Goal: Task Accomplishment & Management: Manage account settings

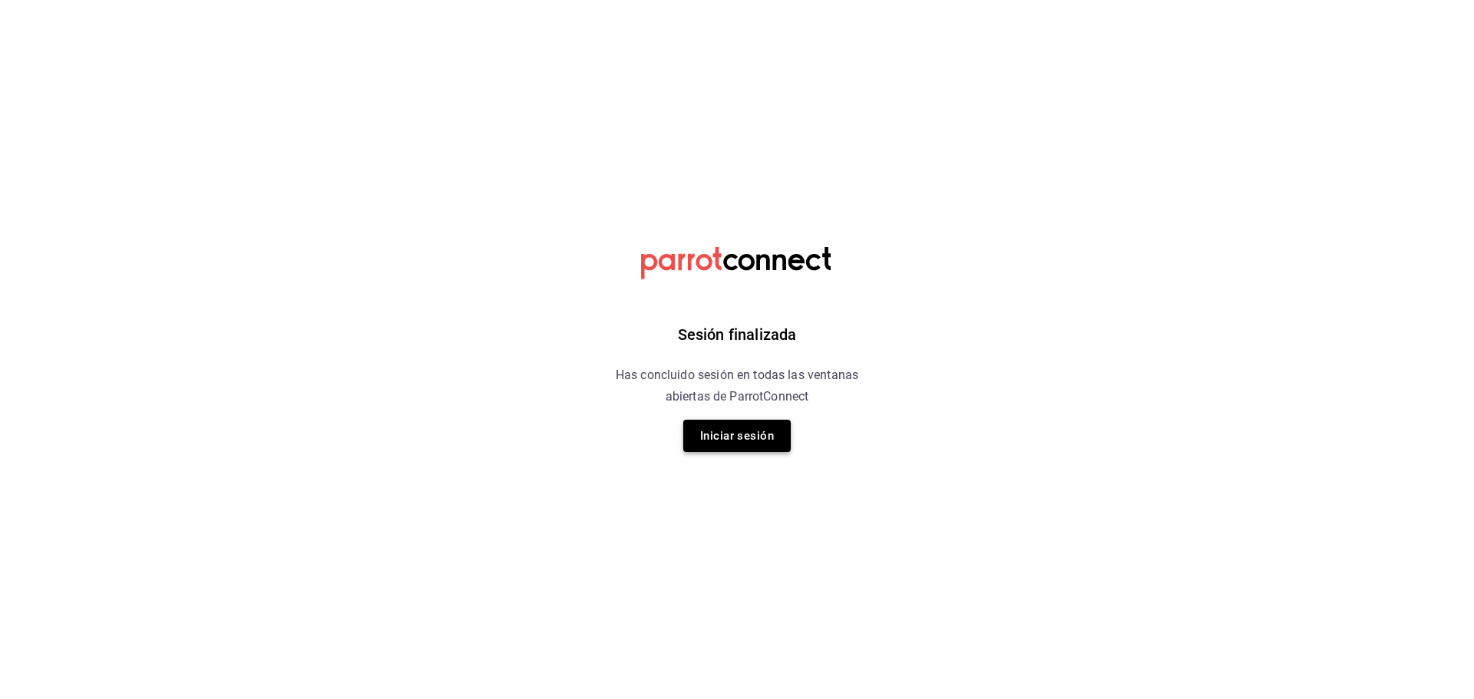
click at [748, 447] on button "Iniciar sesión" at bounding box center [736, 436] width 107 height 32
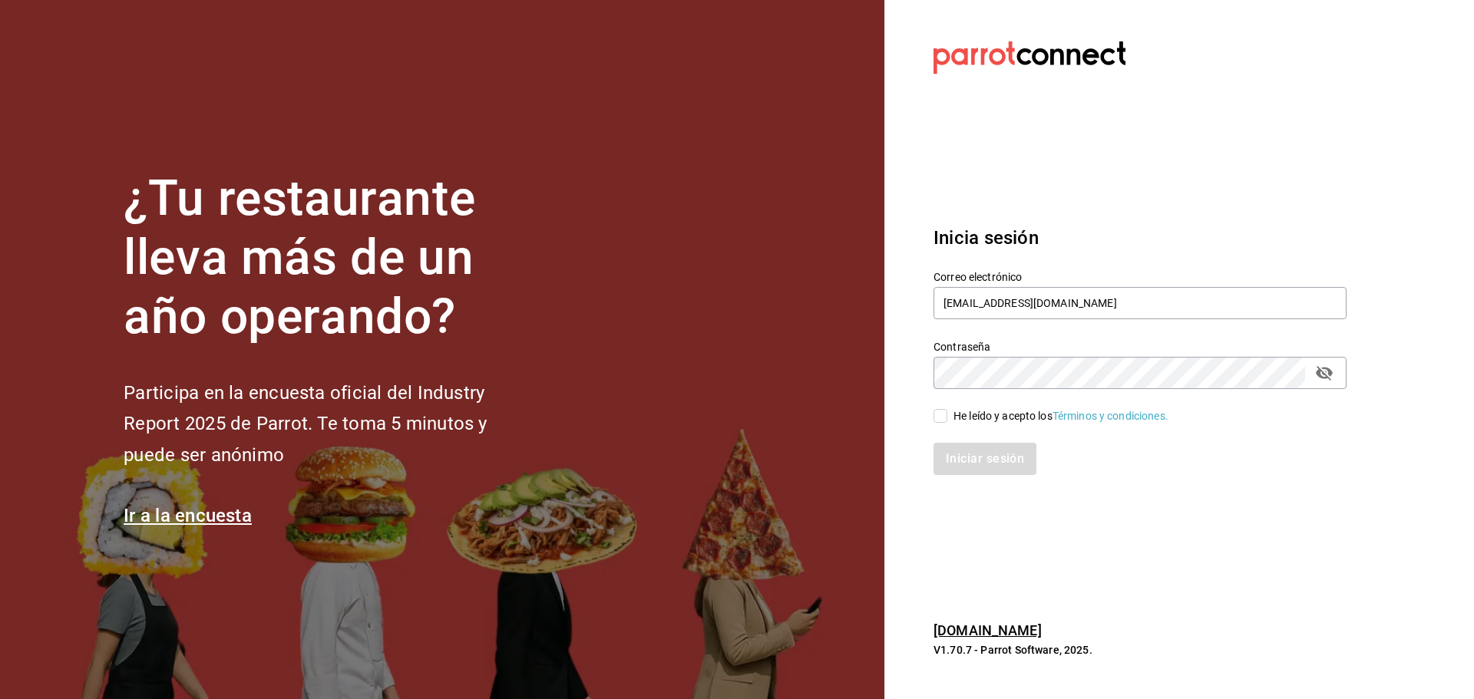
click at [985, 413] on div "He leído y acepto los Términos y condiciones." at bounding box center [1060, 416] width 215 height 16
click at [947, 413] on input "He leído y acepto los Términos y condiciones." at bounding box center [940, 416] width 14 height 14
checkbox input "true"
click at [985, 453] on button "Iniciar sesión" at bounding box center [985, 459] width 104 height 32
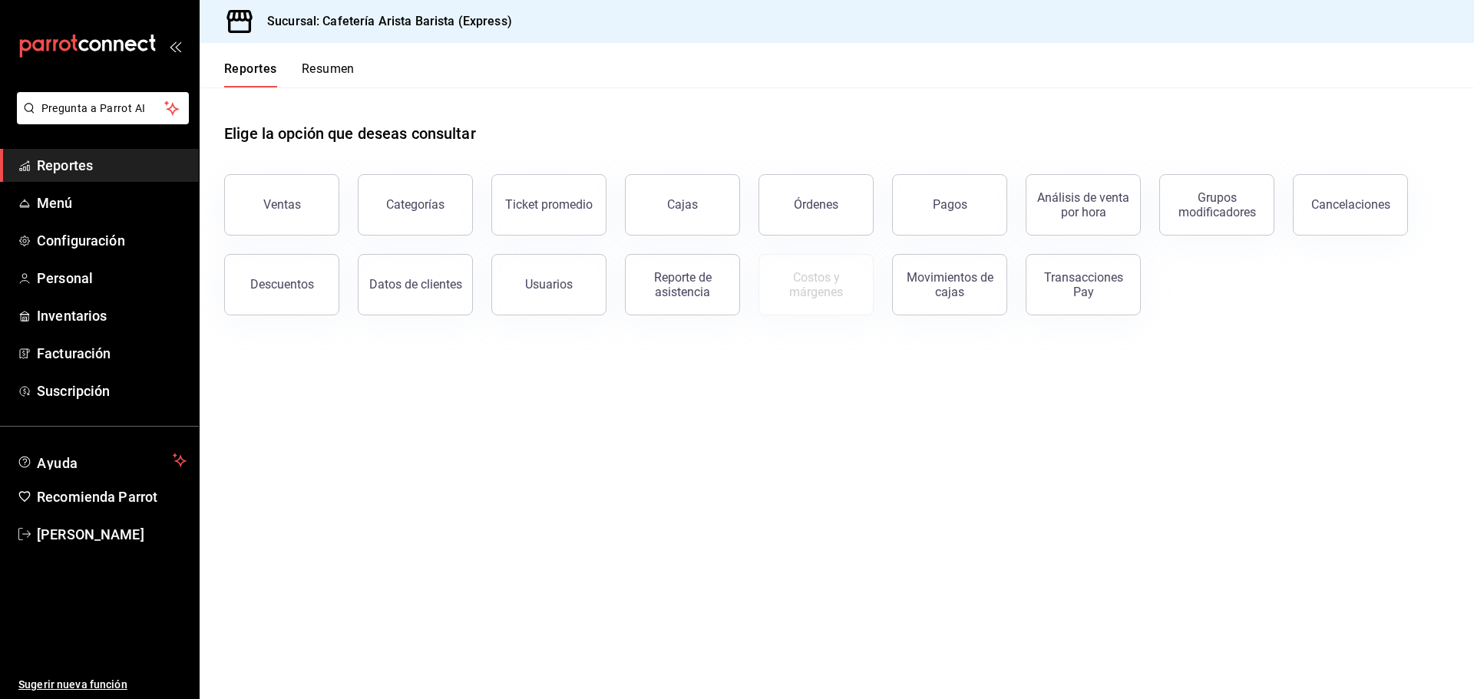
click at [297, 51] on div "Reportes Resumen" at bounding box center [277, 65] width 155 height 45
click at [312, 61] on button "Resumen" at bounding box center [328, 74] width 53 height 26
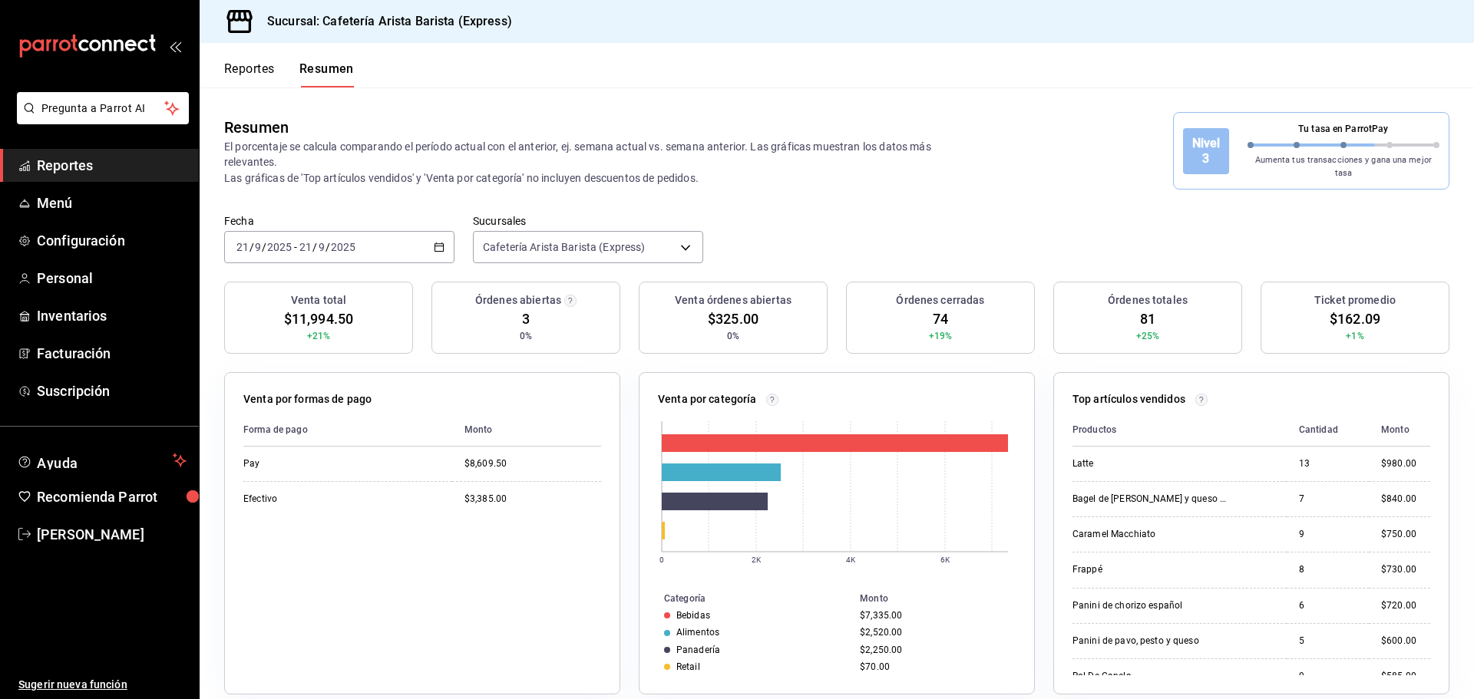
click at [271, 64] on button "Reportes" at bounding box center [249, 74] width 51 height 26
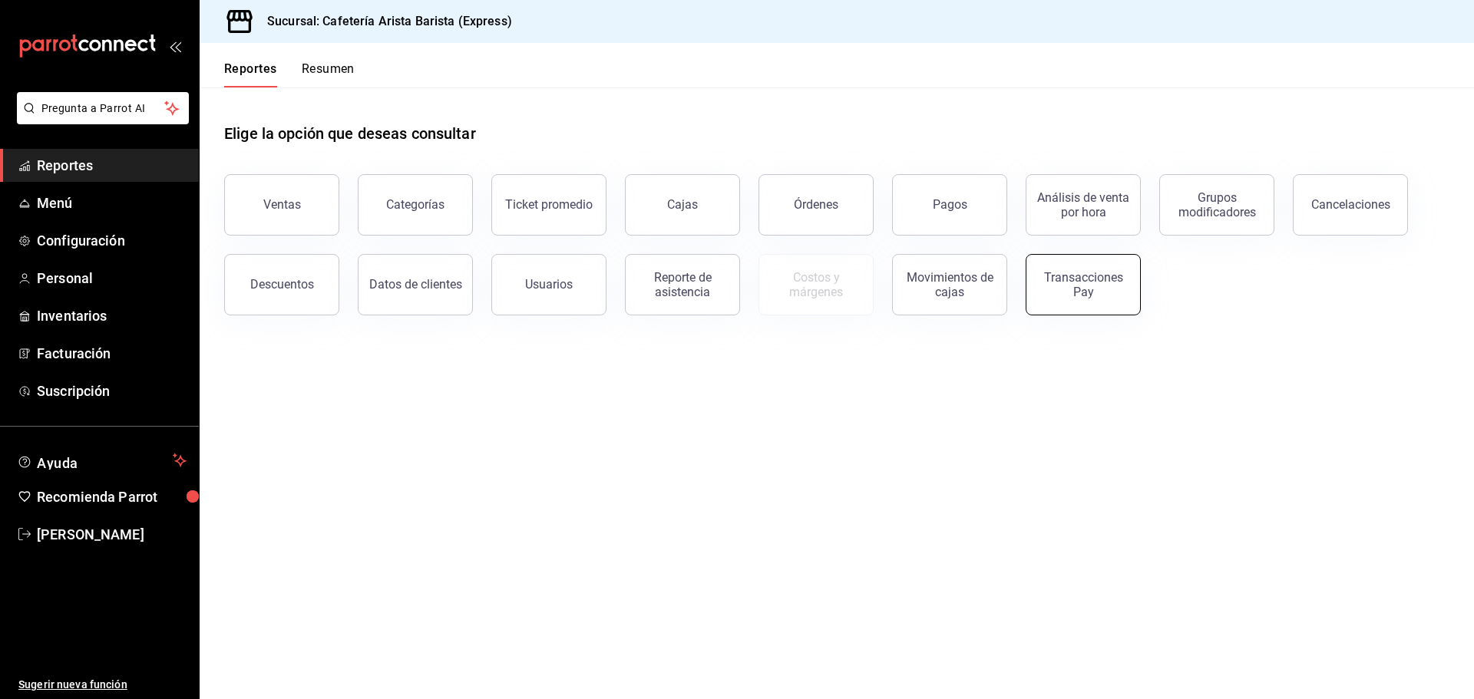
click at [1111, 282] on div "Transacciones Pay" at bounding box center [1082, 284] width 95 height 29
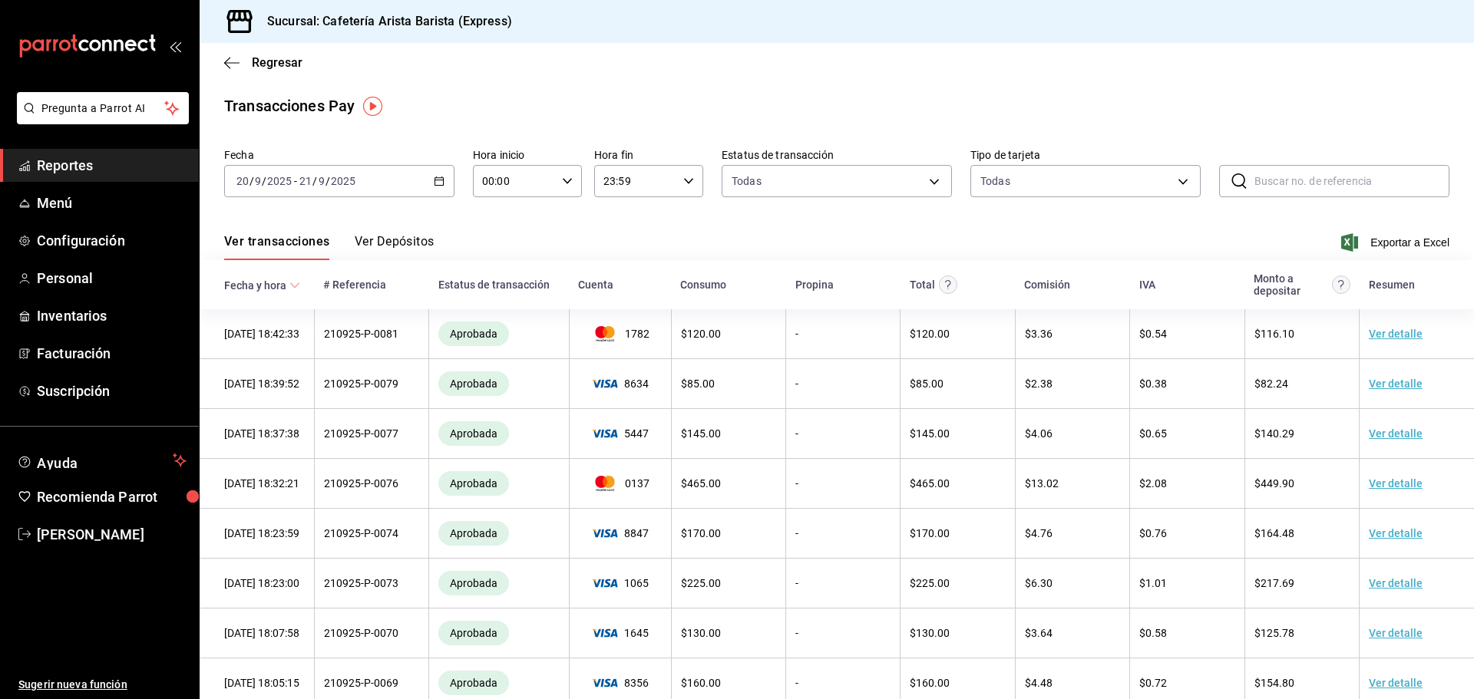
click at [395, 235] on button "Ver Depósitos" at bounding box center [395, 247] width 80 height 26
